Goal: Navigation & Orientation: Find specific page/section

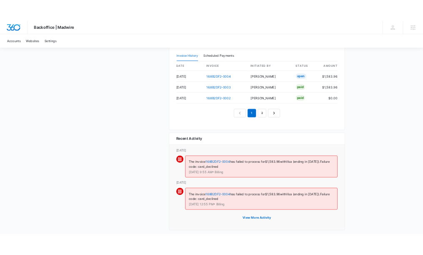
scroll to position [897, 0]
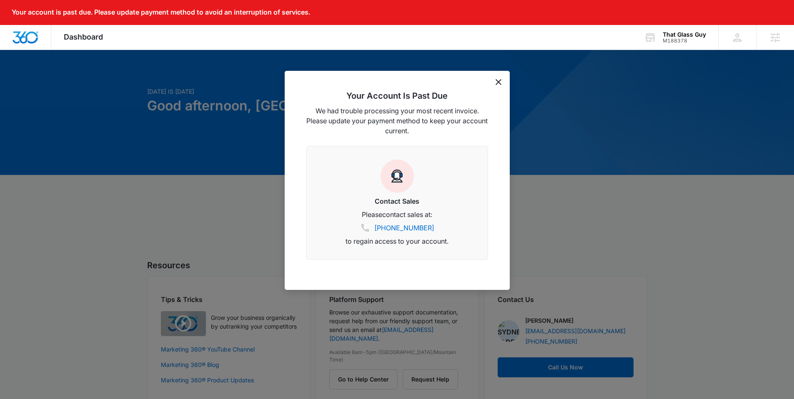
click at [494, 82] on div "Your Account Is Past Due We had trouble processing your most recent invoice. Pl…" at bounding box center [397, 180] width 225 height 219
click at [497, 81] on icon "dismiss this dialog" at bounding box center [498, 82] width 6 height 6
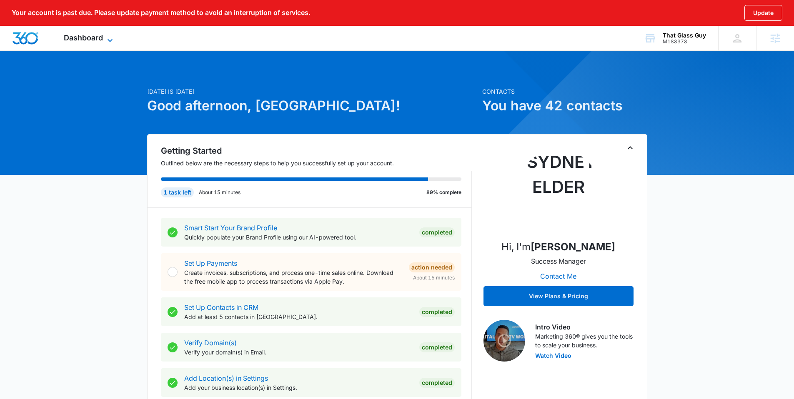
click at [89, 39] on span "Dashboard" at bounding box center [83, 37] width 39 height 9
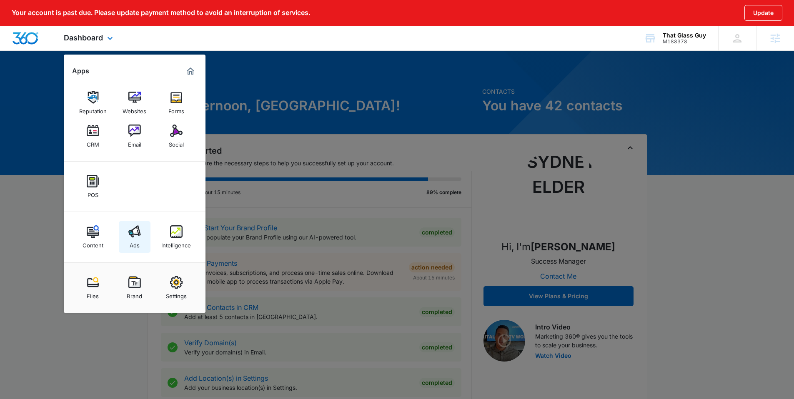
click at [135, 236] on img at bounding box center [134, 231] width 13 height 13
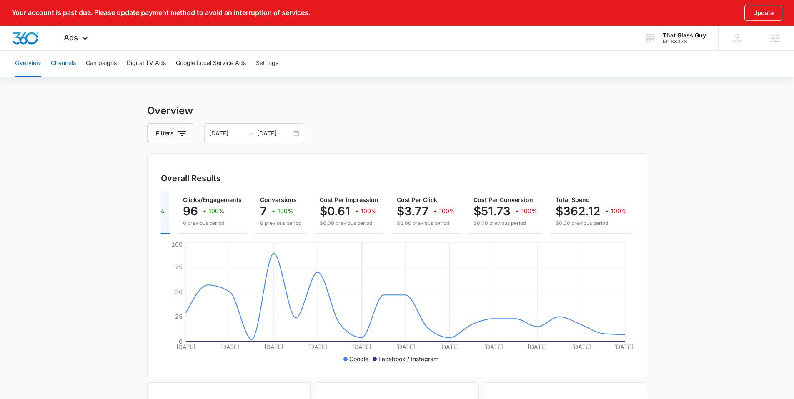
click at [62, 63] on button "Channels" at bounding box center [63, 63] width 25 height 27
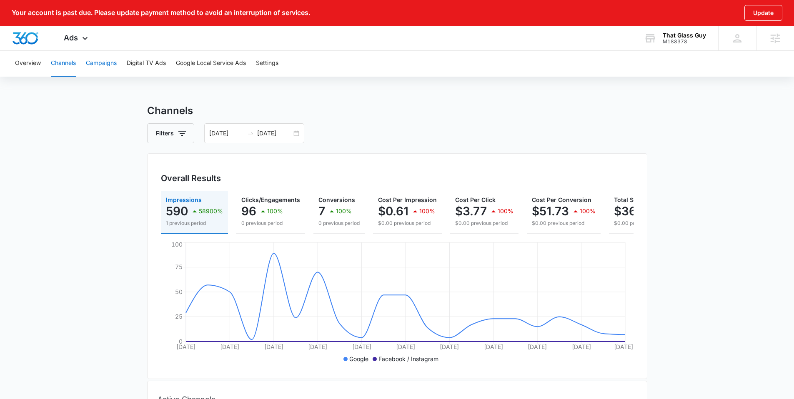
click at [114, 65] on button "Campaigns" at bounding box center [101, 63] width 31 height 27
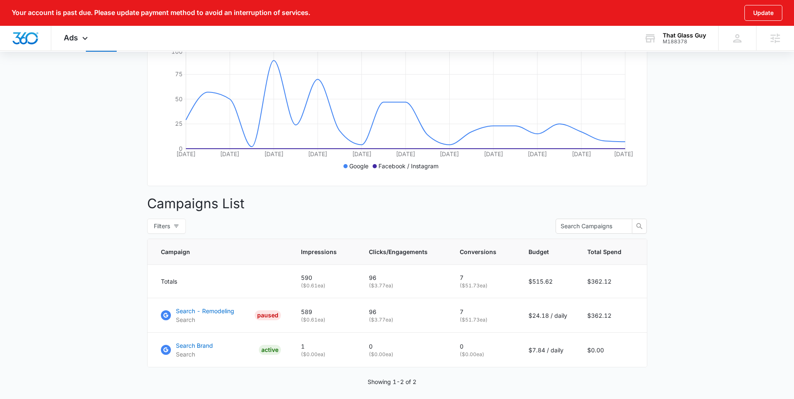
scroll to position [226, 0]
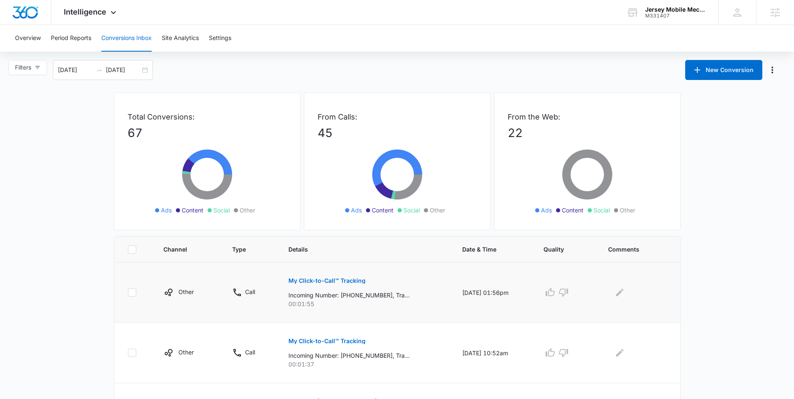
click at [343, 254] on p "My Click-to-Call™ Tracking" at bounding box center [326, 281] width 77 height 6
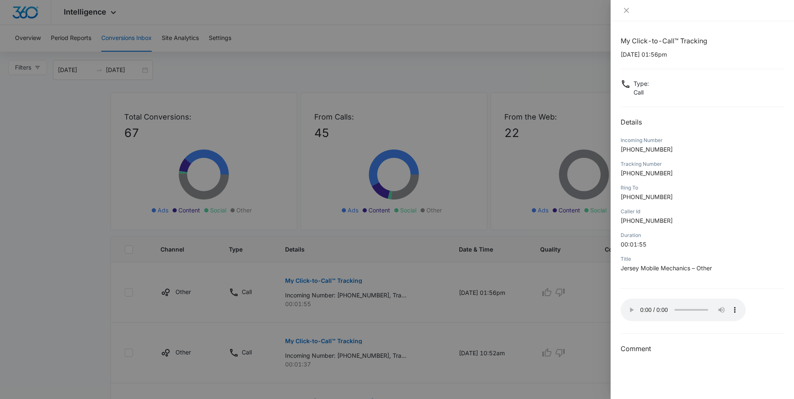
click at [179, 254] on div at bounding box center [397, 199] width 794 height 399
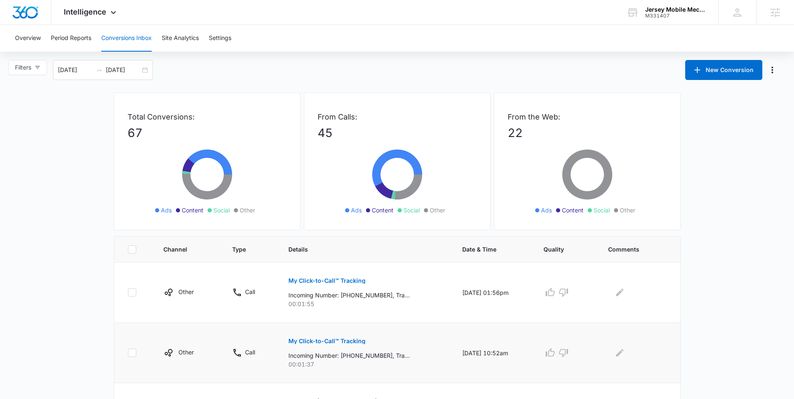
click at [317, 254] on p "My Click-to-Call™ Tracking" at bounding box center [326, 341] width 77 height 6
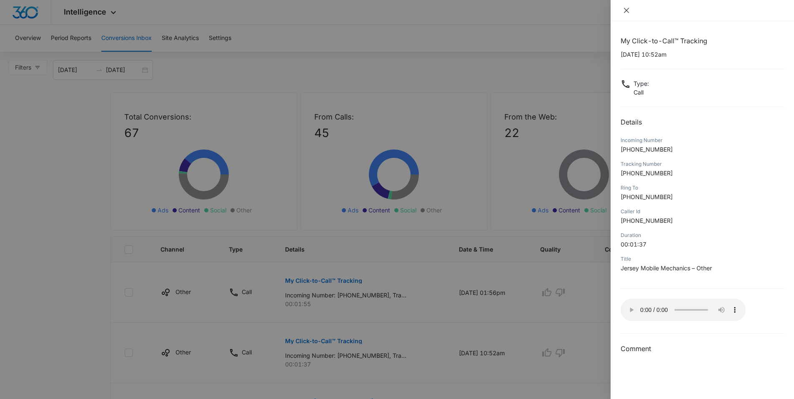
click at [429, 12] on icon "close" at bounding box center [626, 10] width 5 height 5
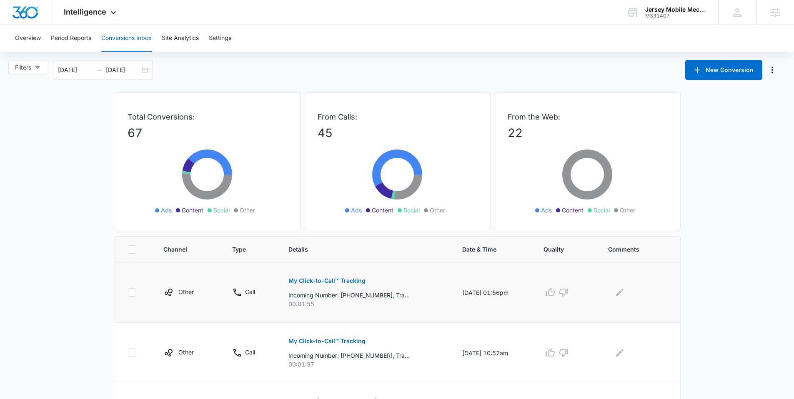
click at [314, 254] on p "My Click-to-Call™ Tracking" at bounding box center [326, 281] width 77 height 6
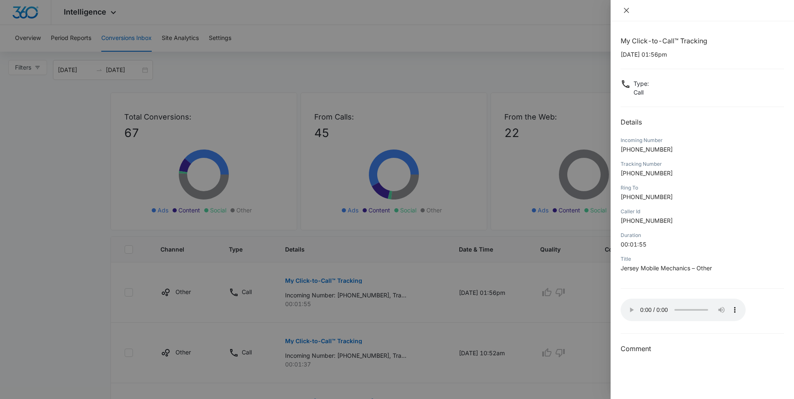
click at [429, 8] on icon "close" at bounding box center [626, 10] width 7 height 7
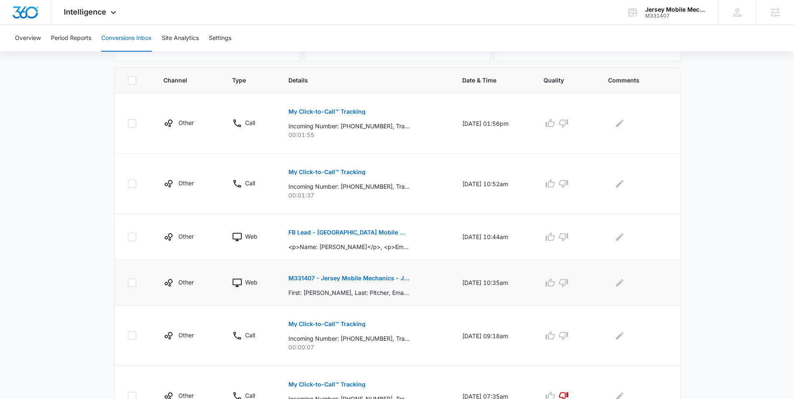
scroll to position [169, 0]
click at [310, 236] on button "FB Lead - Jersey Mobile Mechanics - Service Requested" at bounding box center [348, 233] width 121 height 20
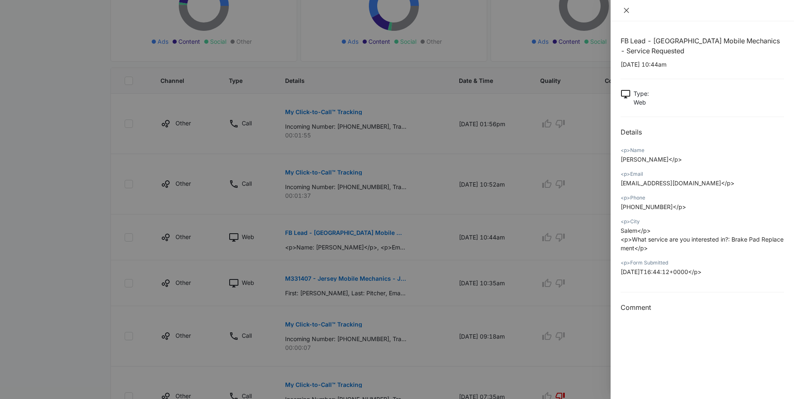
click at [429, 9] on icon "close" at bounding box center [626, 10] width 7 height 7
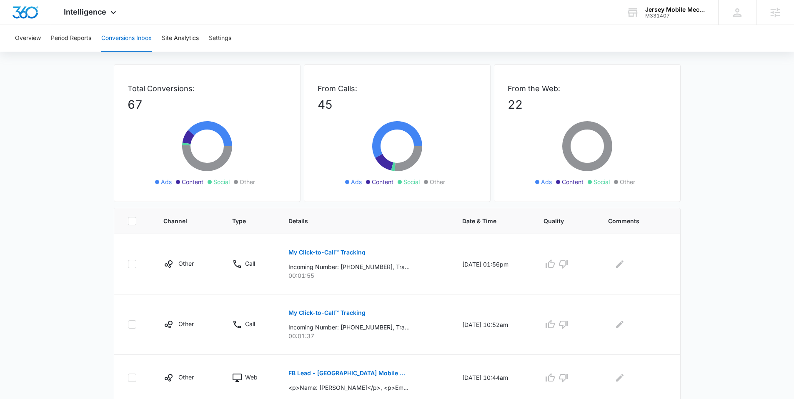
scroll to position [0, 0]
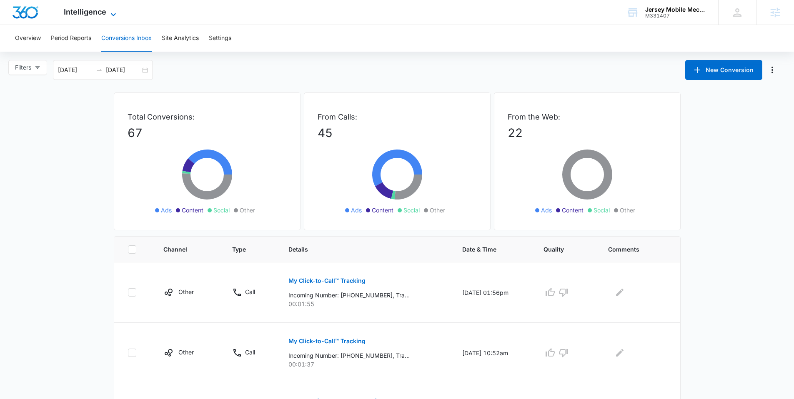
click at [104, 15] on span "Intelligence" at bounding box center [85, 12] width 43 height 9
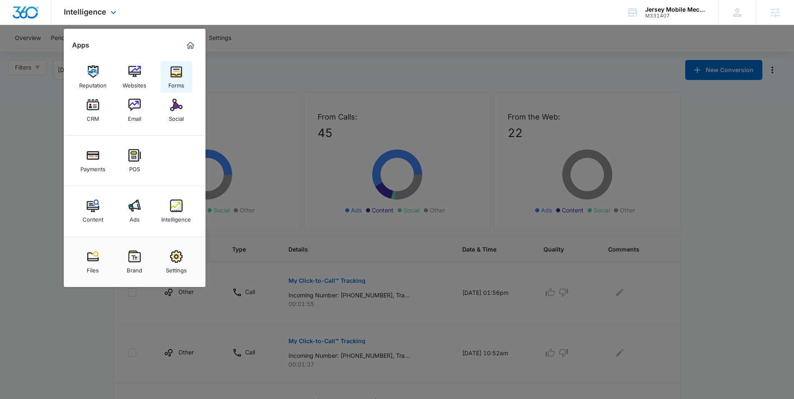
click at [175, 68] on img at bounding box center [176, 71] width 13 height 13
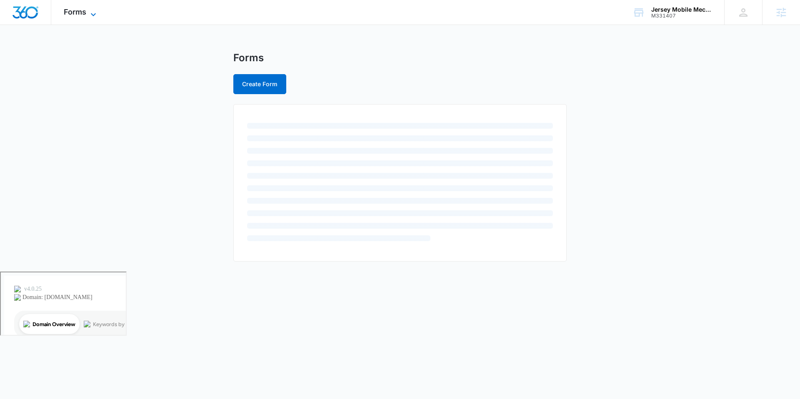
click at [78, 11] on span "Forms" at bounding box center [75, 12] width 23 height 9
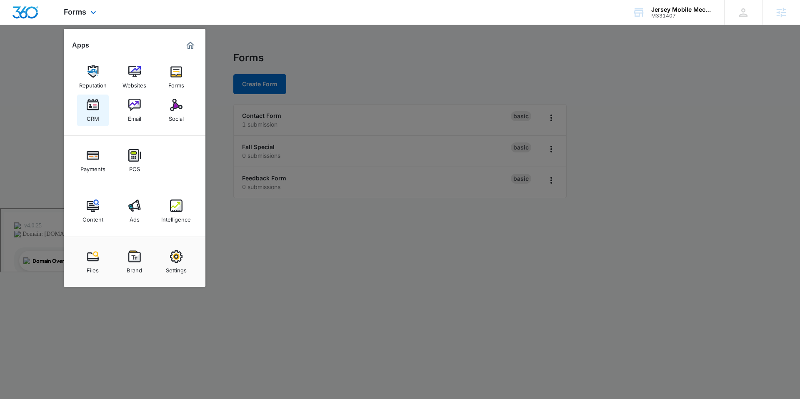
click at [98, 105] on img at bounding box center [93, 105] width 13 height 13
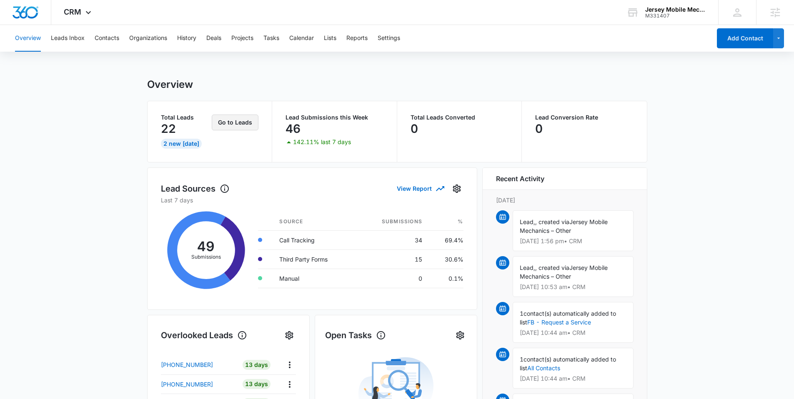
click at [235, 121] on button "Go to Leads" at bounding box center [235, 123] width 47 height 16
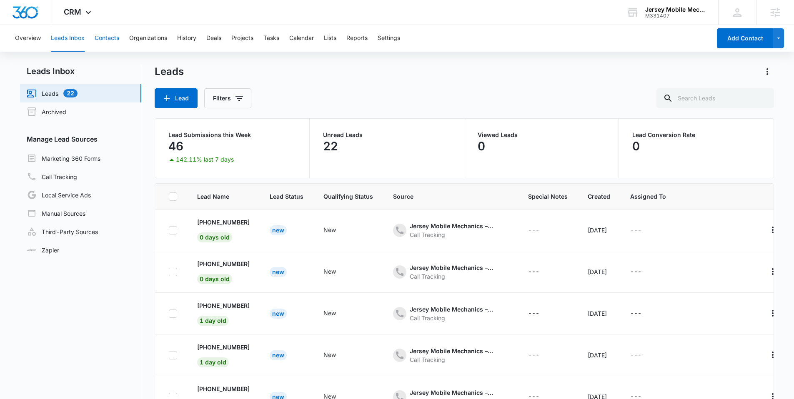
click at [103, 42] on button "Contacts" at bounding box center [107, 38] width 25 height 27
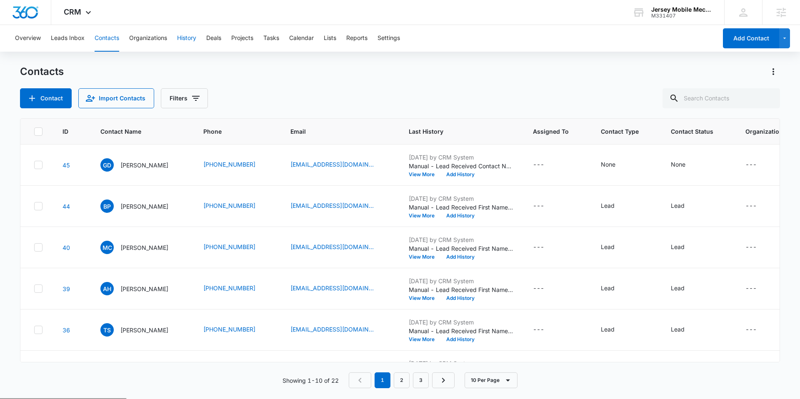
click at [179, 42] on button "History" at bounding box center [186, 38] width 19 height 27
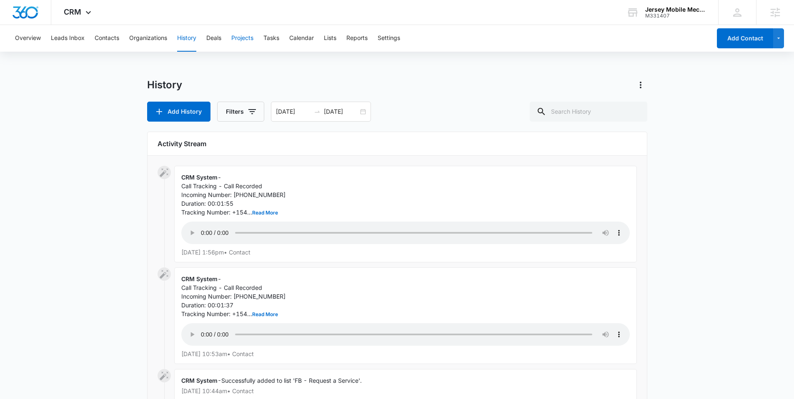
click at [248, 37] on button "Projects" at bounding box center [242, 38] width 22 height 27
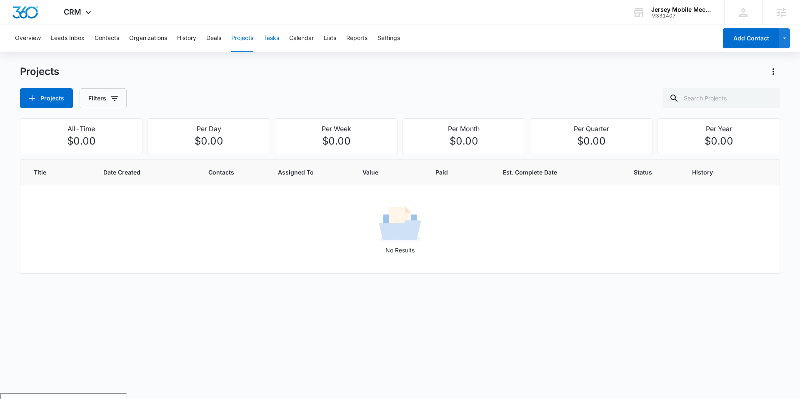
click at [271, 40] on button "Tasks" at bounding box center [271, 38] width 16 height 27
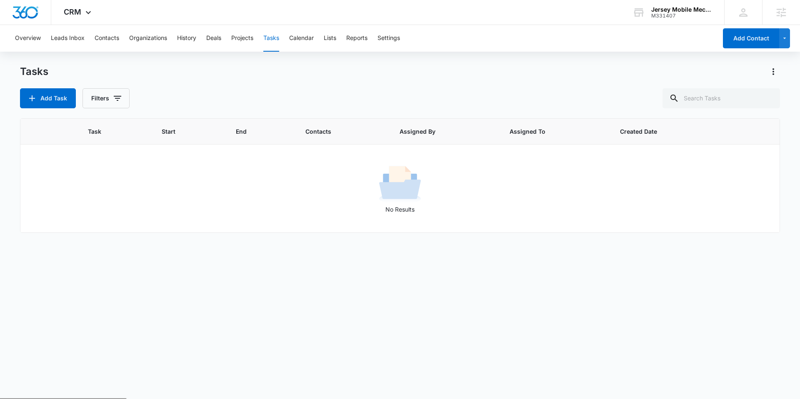
click at [343, 36] on div "Overview Leads Inbox Contacts Organizations History Deals Projects Tasks Calend…" at bounding box center [363, 38] width 707 height 27
click at [335, 38] on button "Lists" at bounding box center [330, 38] width 13 height 27
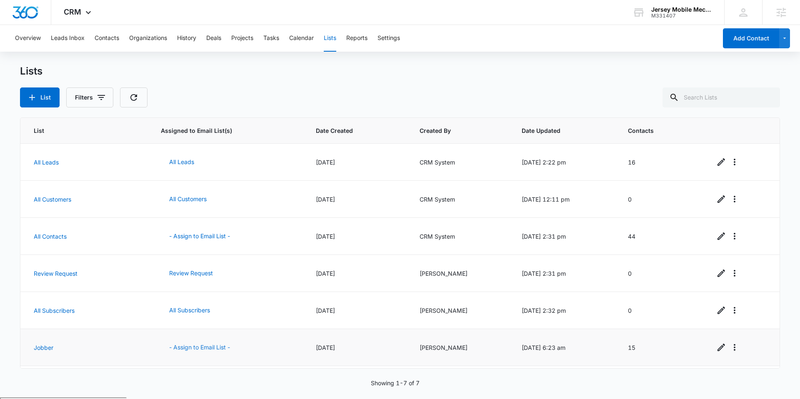
click at [200, 254] on button "- Assign to Email List -" at bounding box center [200, 348] width 78 height 20
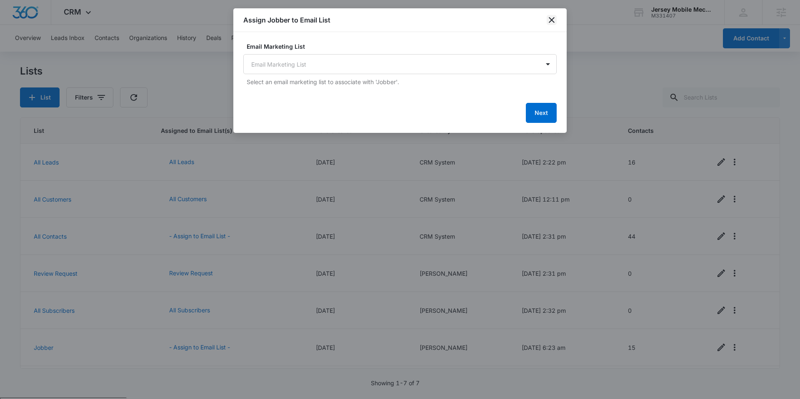
click at [429, 18] on icon "close" at bounding box center [552, 20] width 10 height 10
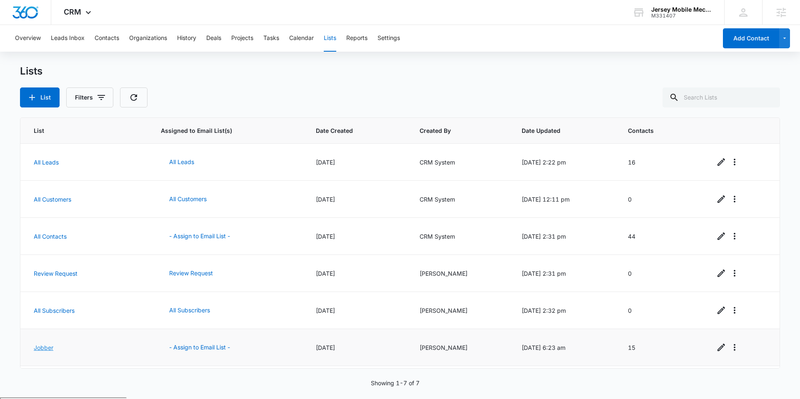
click at [45, 254] on link "Jobber" at bounding box center [44, 347] width 20 height 7
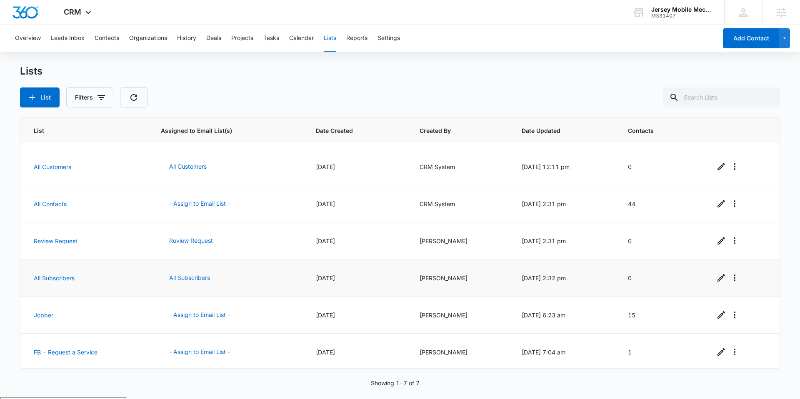
scroll to position [35, 0]
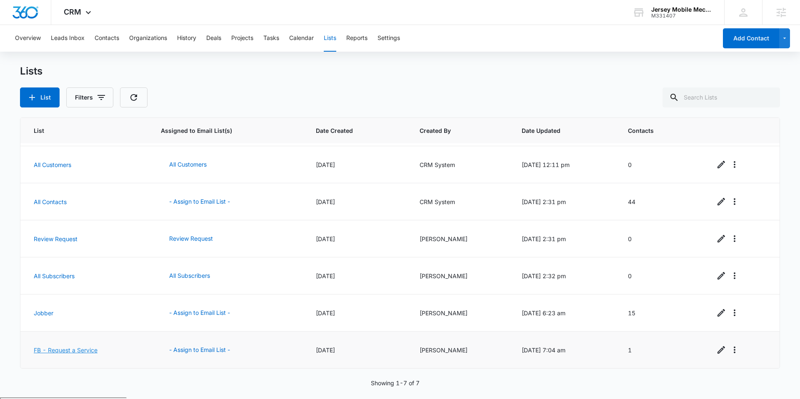
click at [67, 350] on link "FB - Request a Service" at bounding box center [66, 350] width 64 height 7
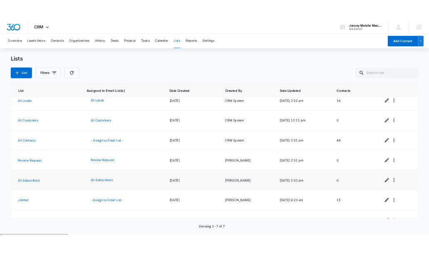
scroll to position [35, 0]
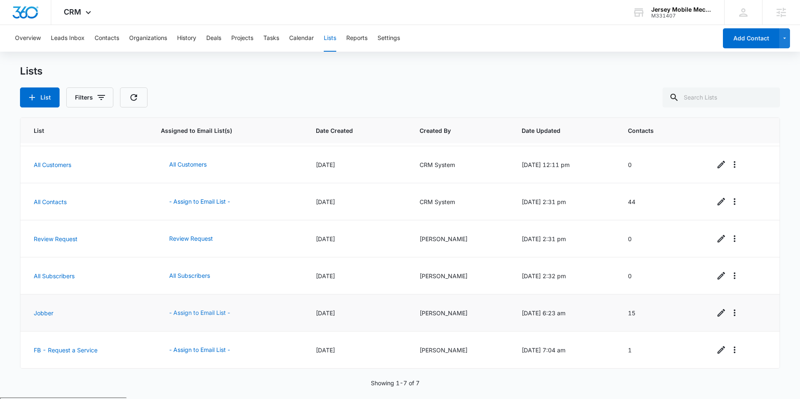
click at [197, 313] on button "- Assign to Email List -" at bounding box center [200, 313] width 78 height 20
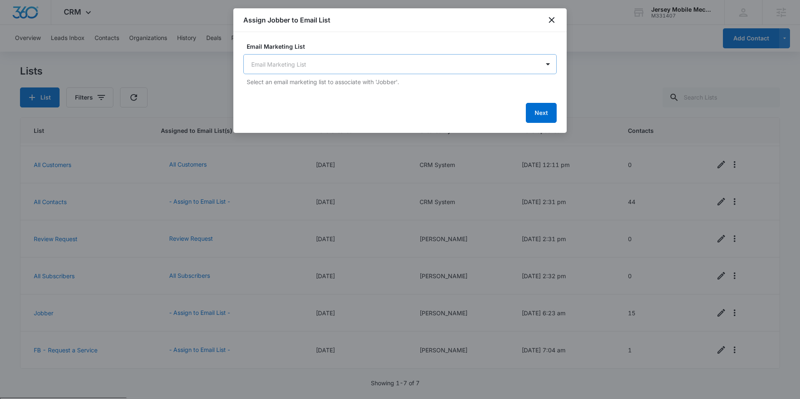
click at [408, 60] on body "CRM Apps Reputation Websites Forms CRM Email Social Payments POS Content Ads In…" at bounding box center [400, 232] width 800 height 464
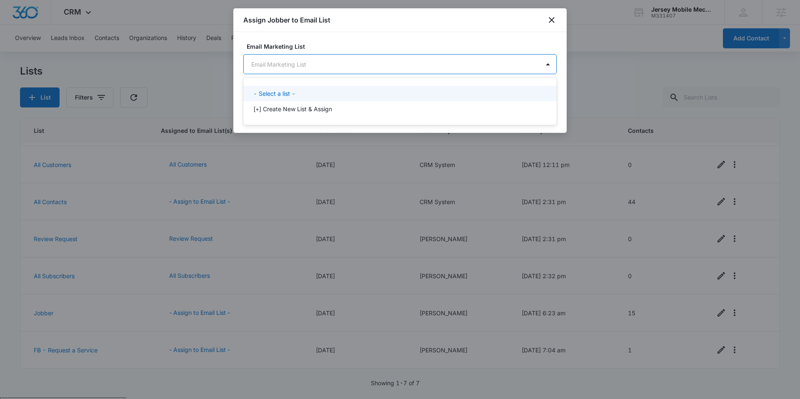
click at [548, 19] on div at bounding box center [400, 199] width 800 height 399
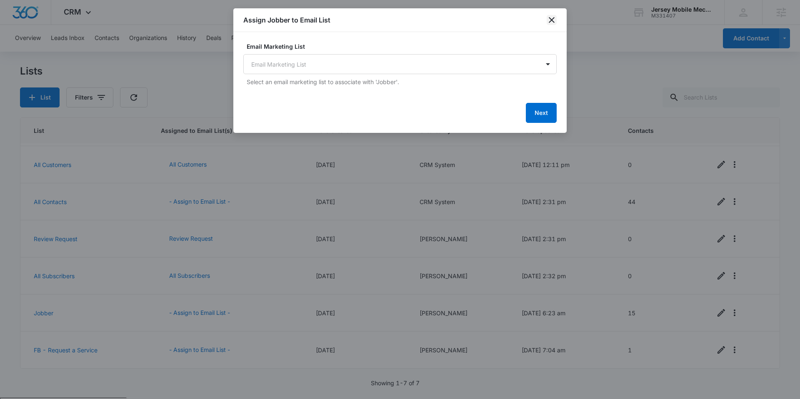
click at [552, 19] on icon "close" at bounding box center [552, 20] width 10 height 10
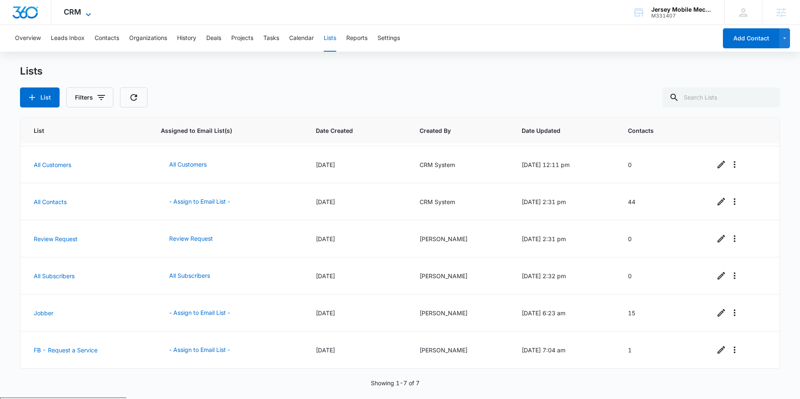
click at [84, 15] on icon at bounding box center [88, 15] width 10 height 10
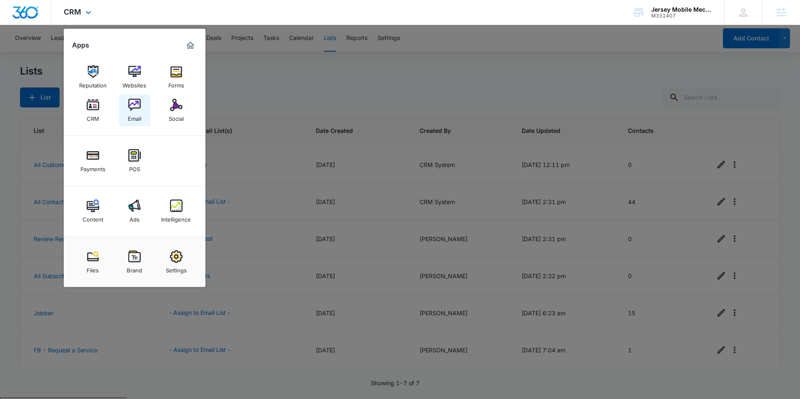
click at [133, 114] on div "Email" at bounding box center [134, 116] width 13 height 11
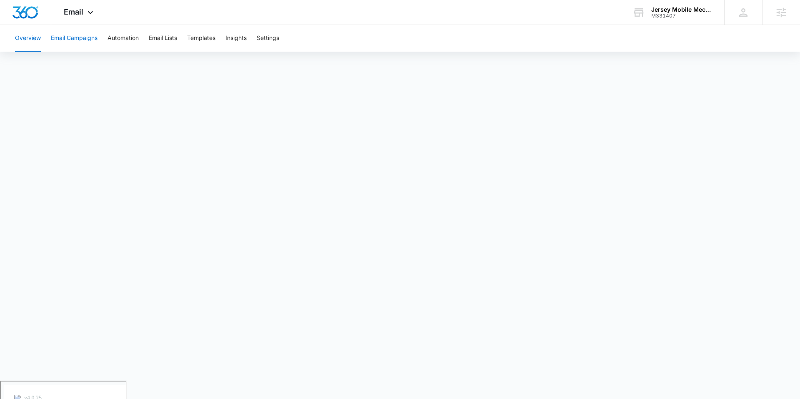
click at [68, 37] on button "Email Campaigns" at bounding box center [74, 38] width 47 height 27
click at [122, 37] on button "Automation" at bounding box center [123, 38] width 31 height 27
